Goal: Navigation & Orientation: Find specific page/section

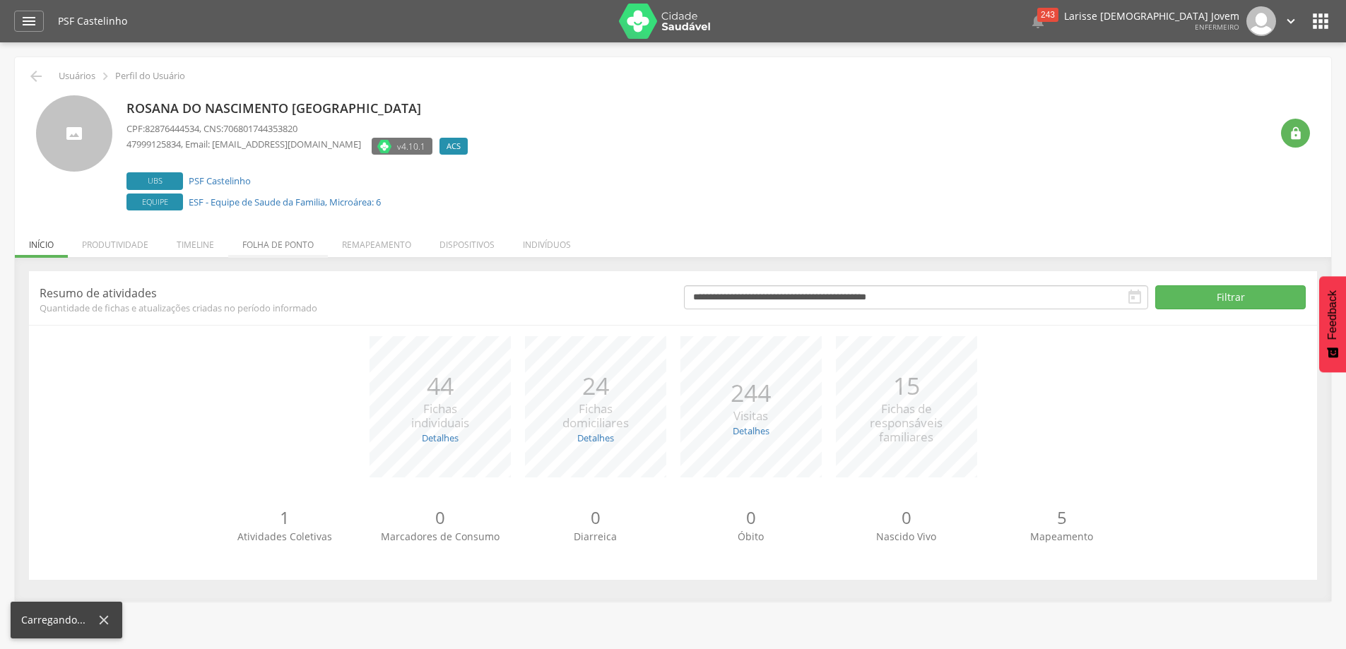
click at [291, 247] on li "Folha de ponto" at bounding box center [278, 241] width 100 height 33
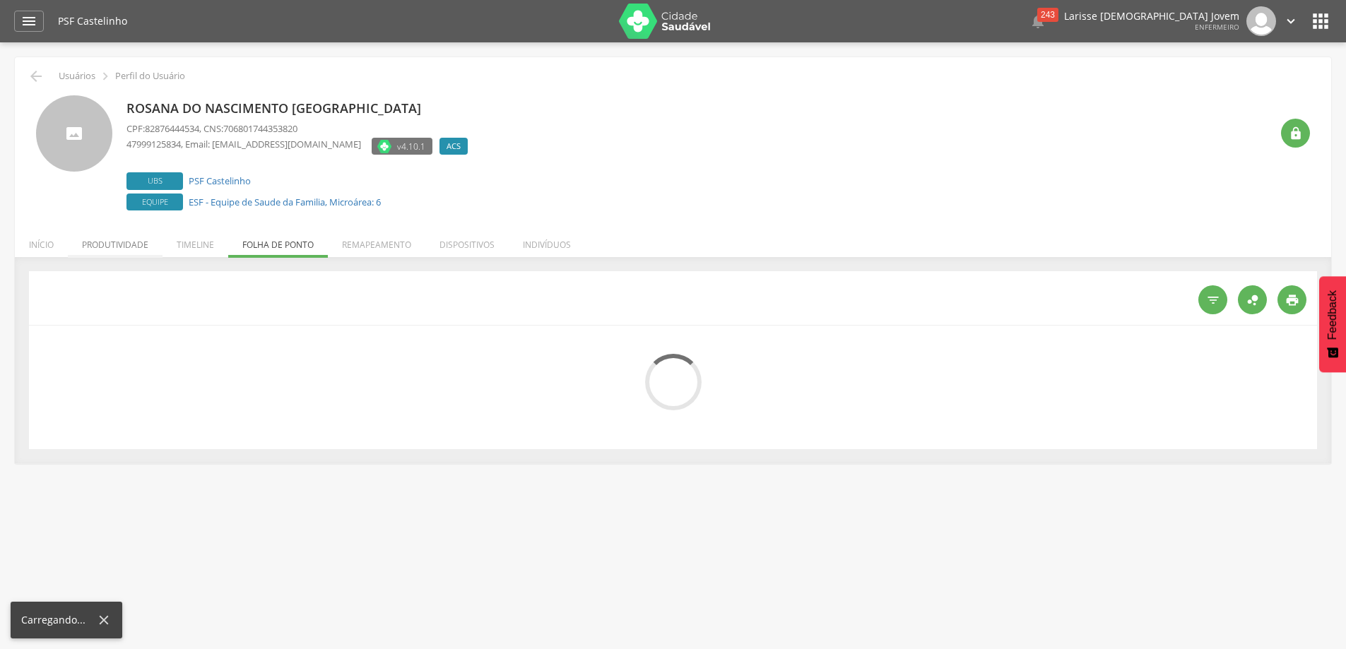
click at [136, 244] on li "Produtividade" at bounding box center [115, 241] width 95 height 33
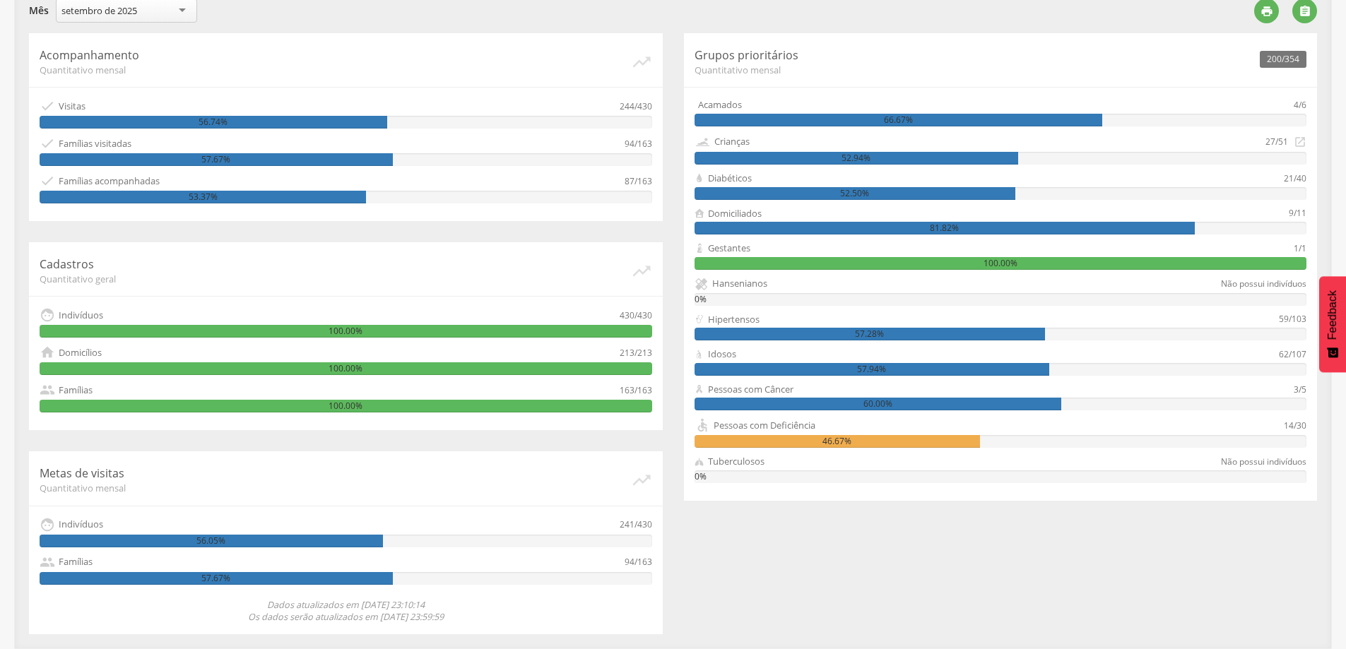
scroll to position [61, 0]
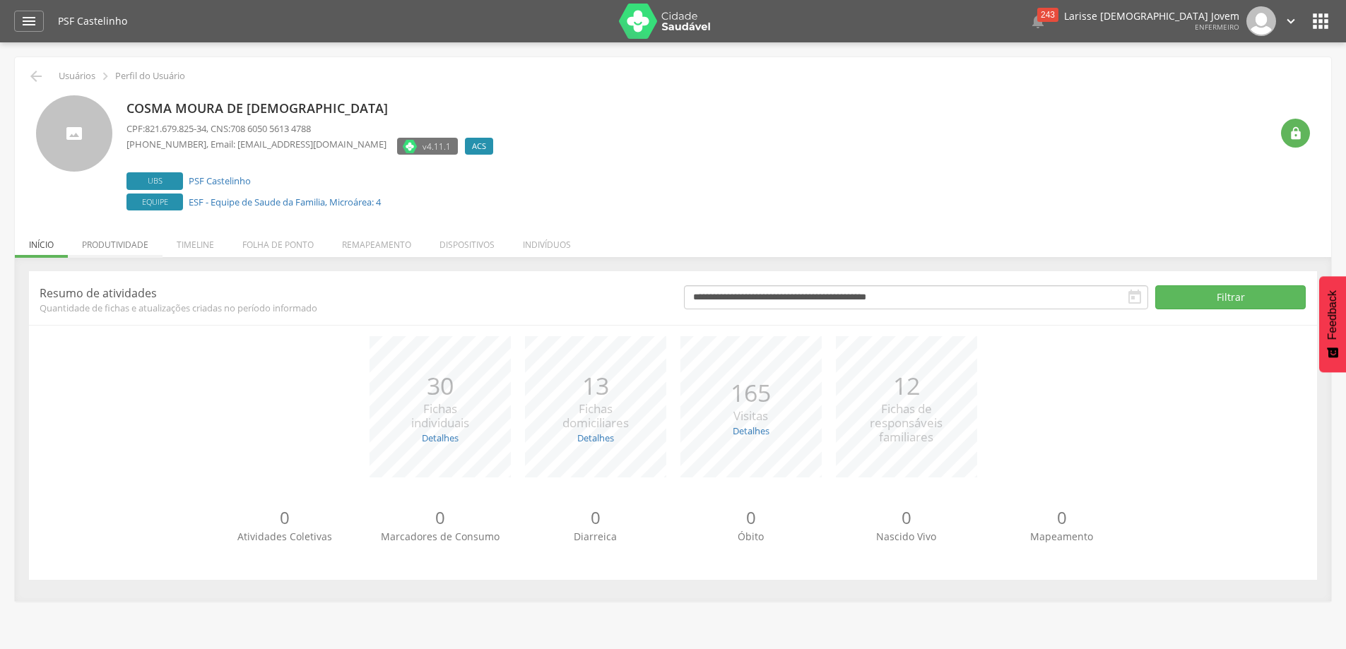
click at [109, 251] on li "Produtividade" at bounding box center [115, 241] width 95 height 33
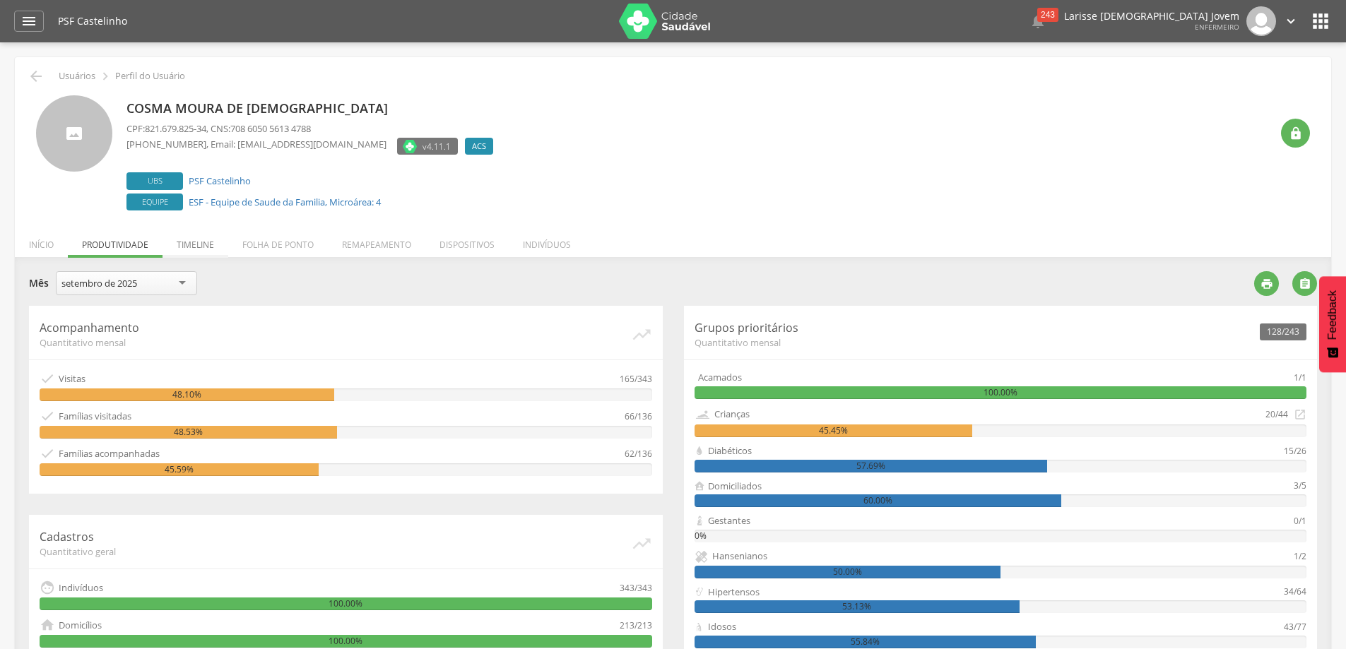
click at [186, 242] on li "Timeline" at bounding box center [195, 241] width 66 height 33
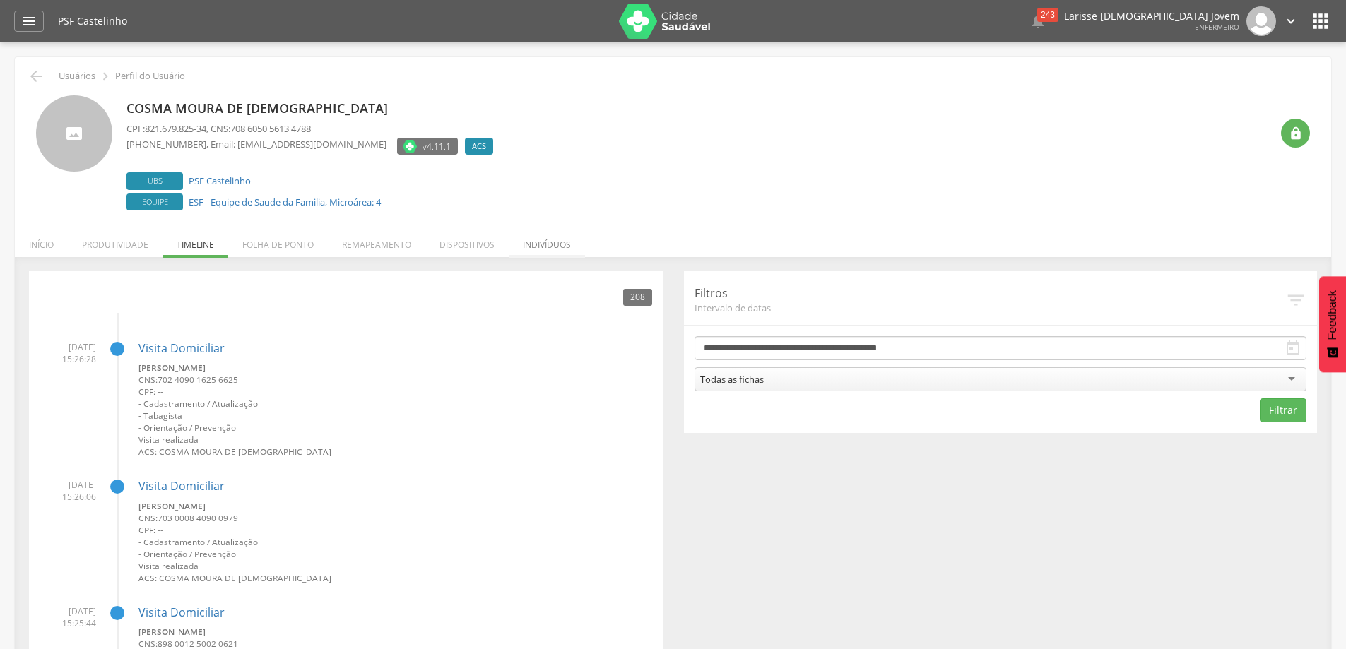
click at [556, 239] on li "Indivíduos" at bounding box center [547, 241] width 76 height 33
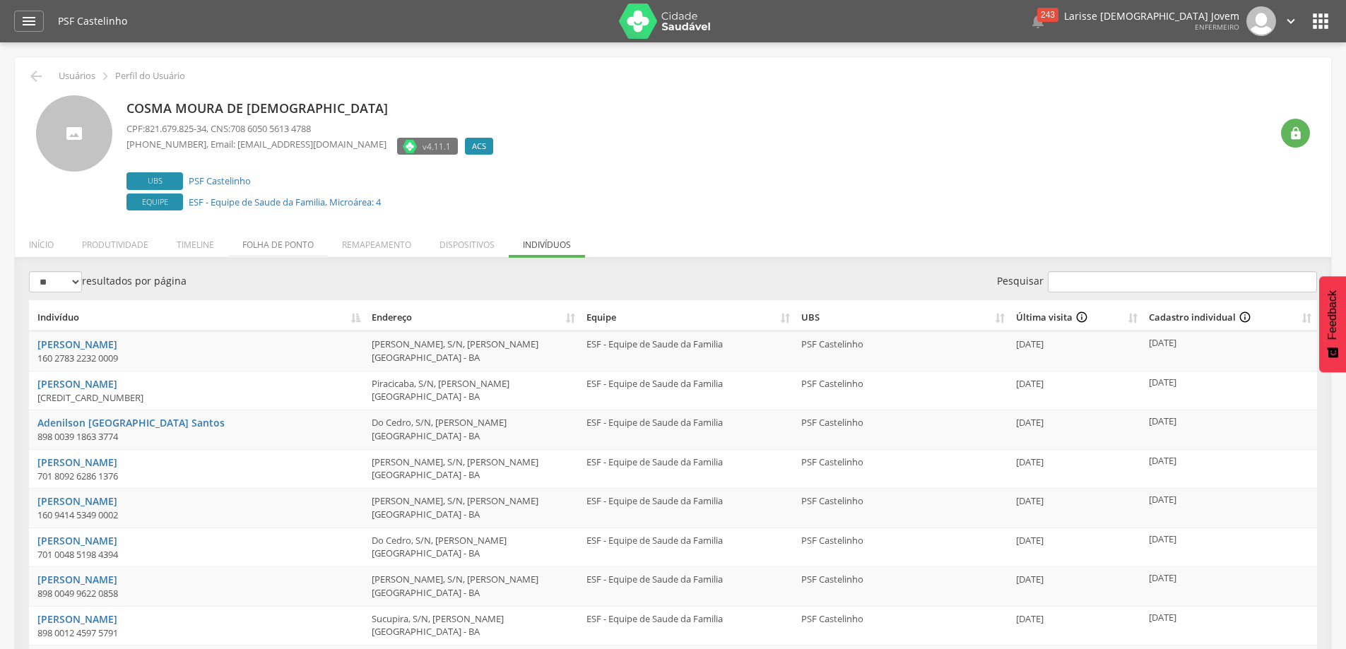
click at [302, 245] on li "Folha de ponto" at bounding box center [278, 241] width 100 height 33
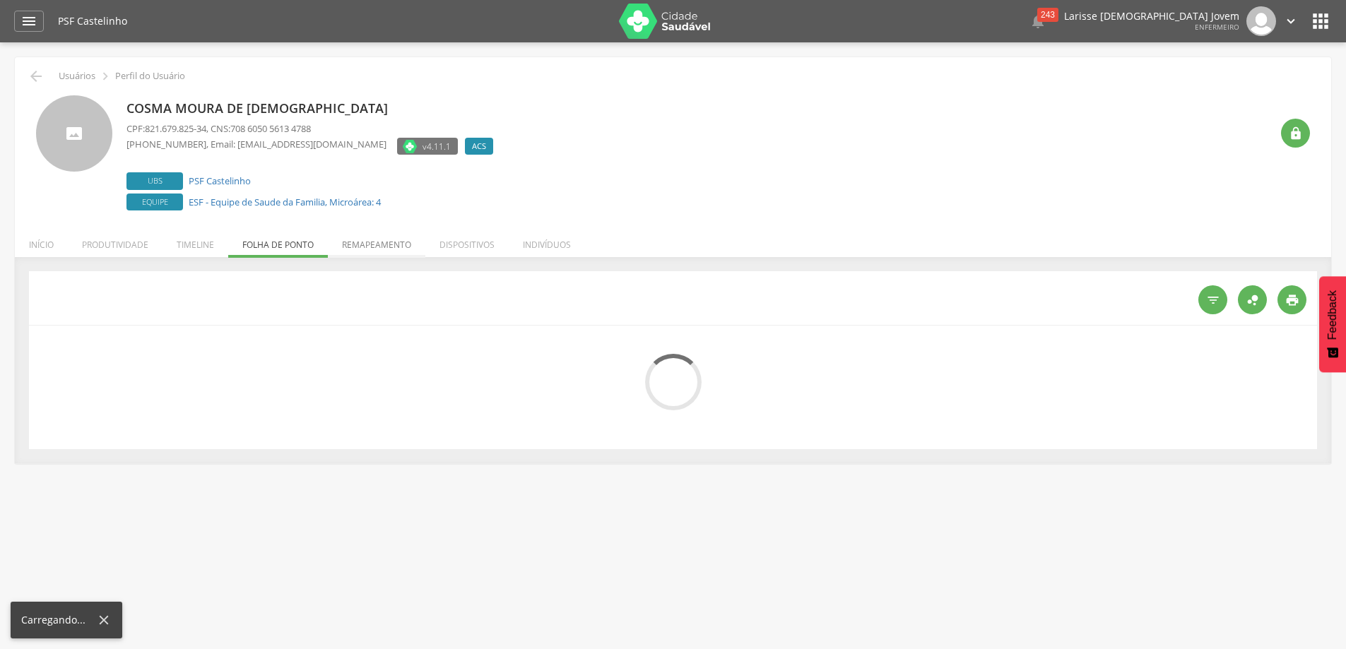
click at [354, 240] on li "Remapeamento" at bounding box center [376, 241] width 97 height 33
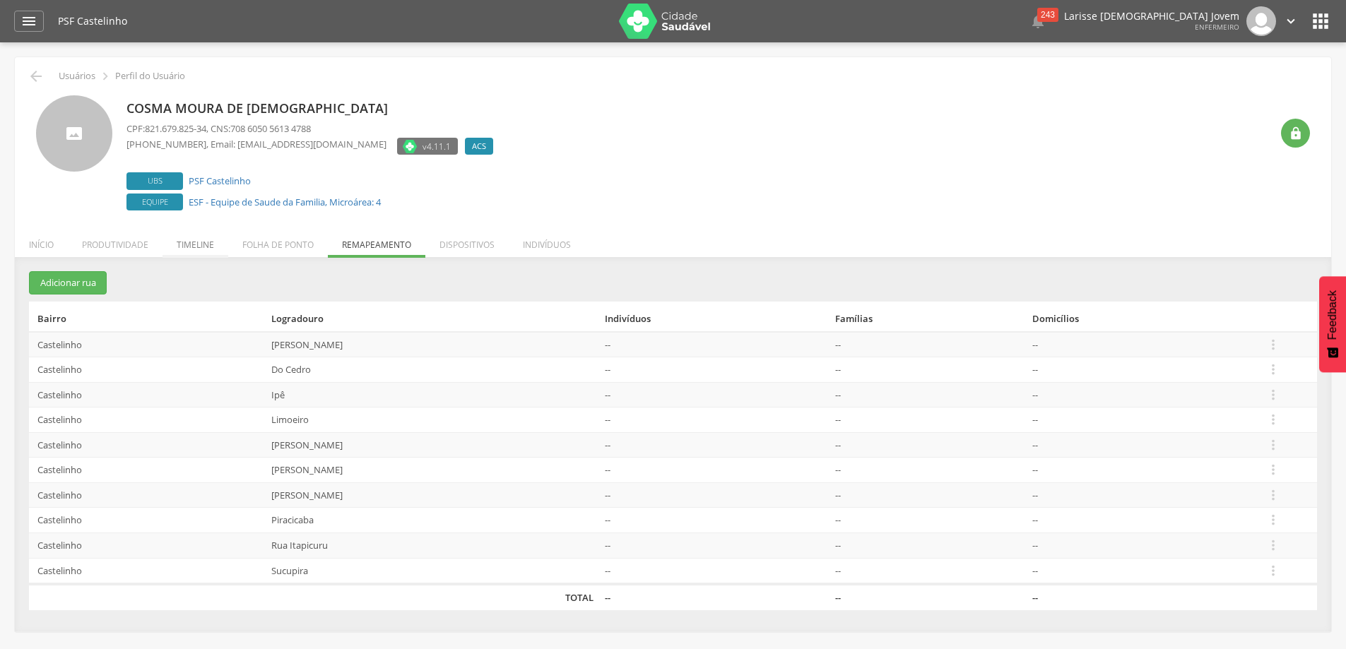
click at [219, 242] on li "Timeline" at bounding box center [195, 241] width 66 height 33
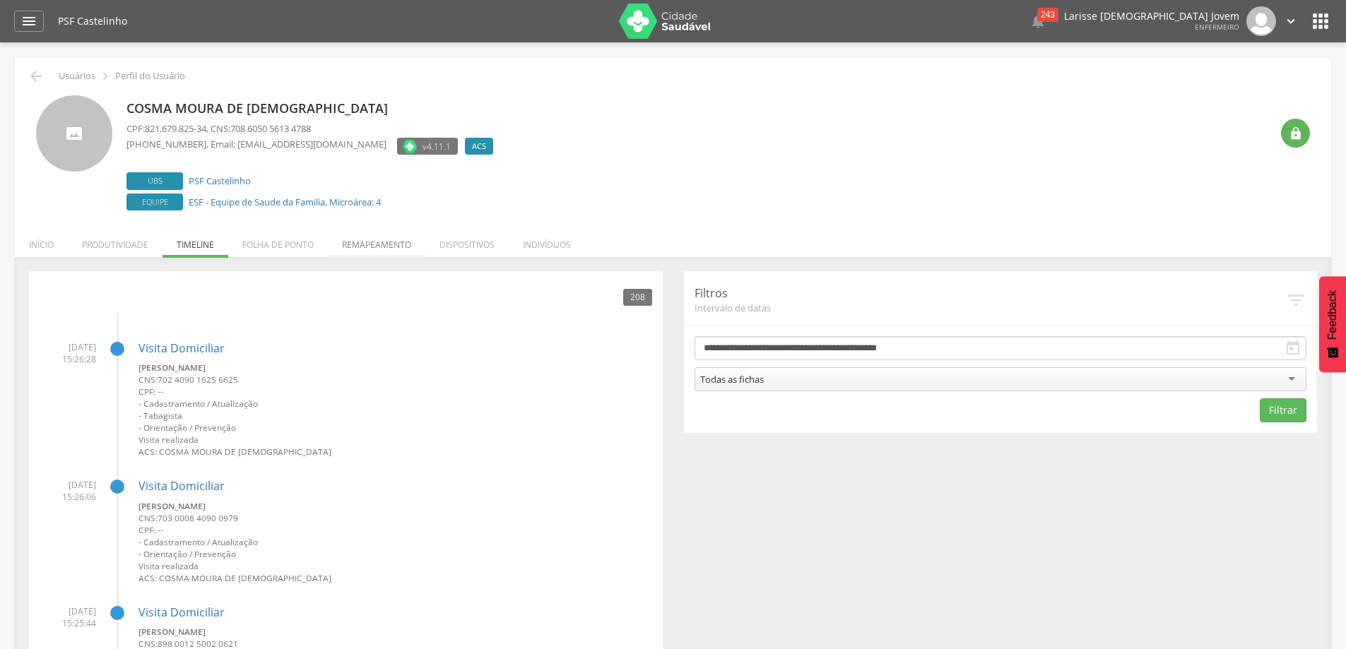
click at [383, 240] on li "Remapeamento" at bounding box center [376, 241] width 97 height 33
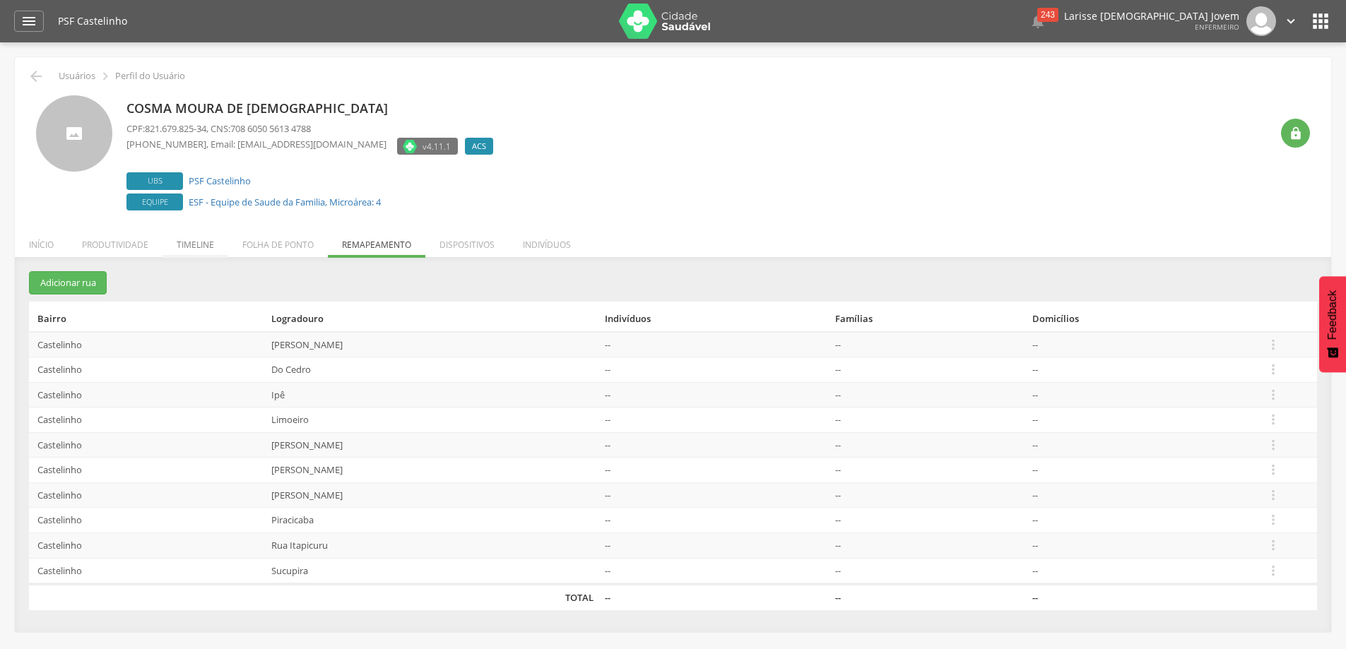
click at [194, 238] on li "Timeline" at bounding box center [195, 241] width 66 height 33
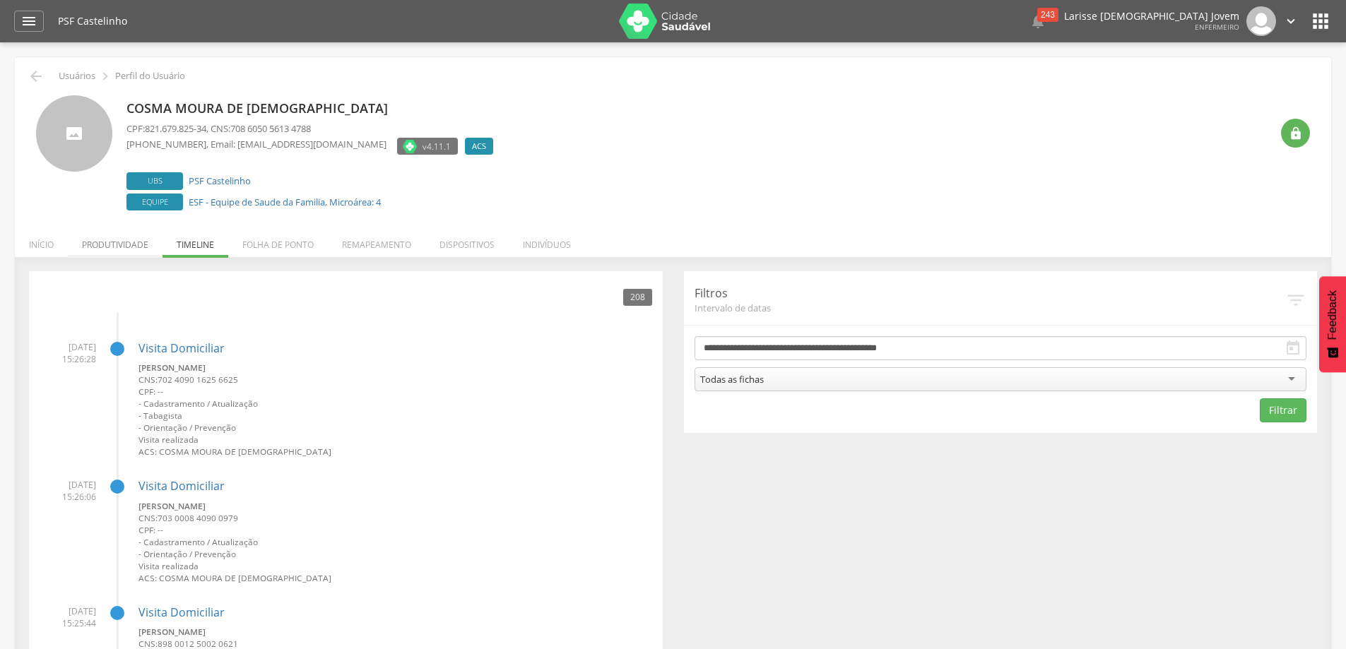
click at [131, 241] on li "Produtividade" at bounding box center [115, 241] width 95 height 33
